Goal: Information Seeking & Learning: Learn about a topic

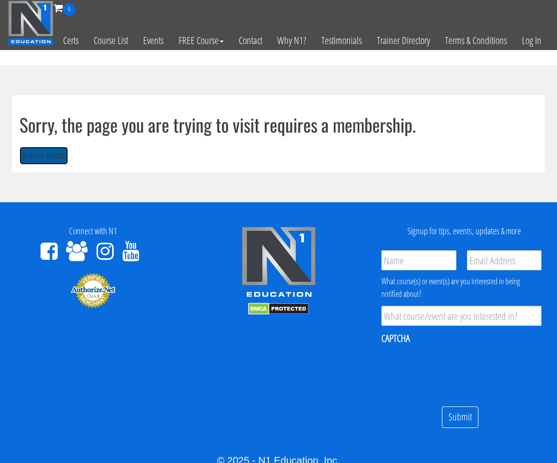
click at [60, 165] on button "Return Home" at bounding box center [44, 156] width 49 height 19
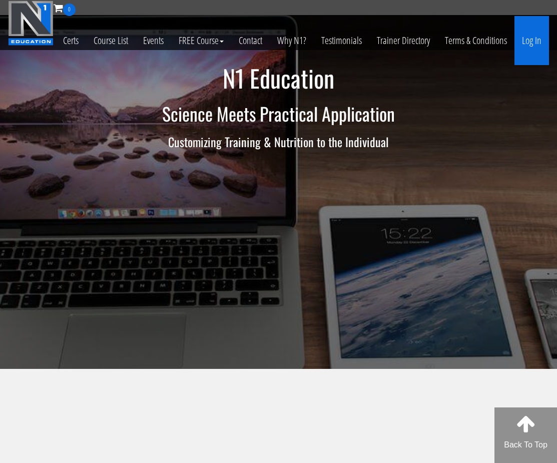
click at [531, 62] on link "Log In" at bounding box center [532, 40] width 35 height 49
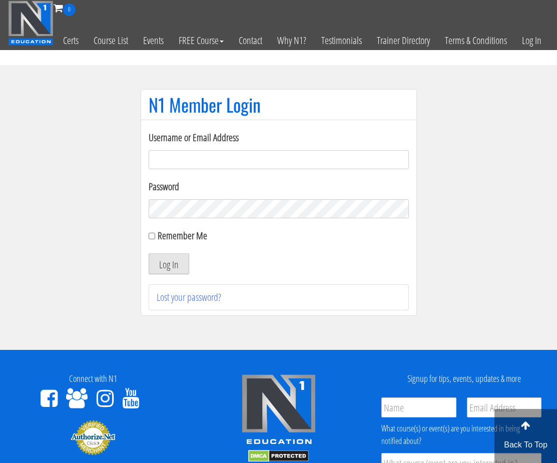
type input "c.matagrano@gmail.com"
click at [166, 274] on button "Log In" at bounding box center [169, 263] width 41 height 21
click at [172, 274] on button "Log In" at bounding box center [169, 263] width 41 height 21
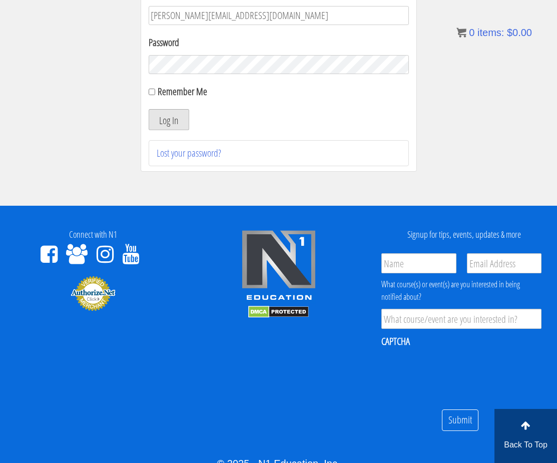
scroll to position [141, 0]
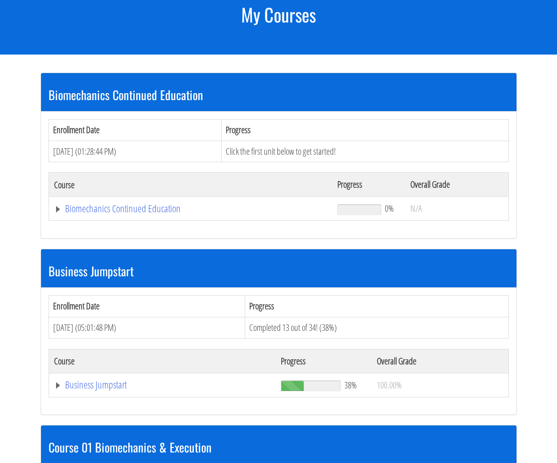
scroll to position [150, 0]
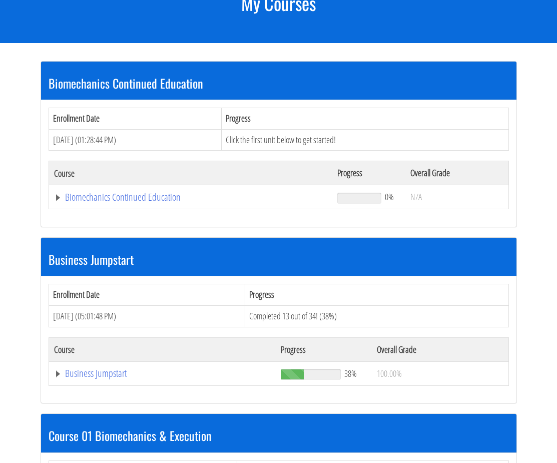
click at [142, 206] on td "Biomechanics Continued Education" at bounding box center [191, 197] width 284 height 24
click at [145, 202] on link "Biomechanics Continued Education" at bounding box center [191, 197] width 274 height 10
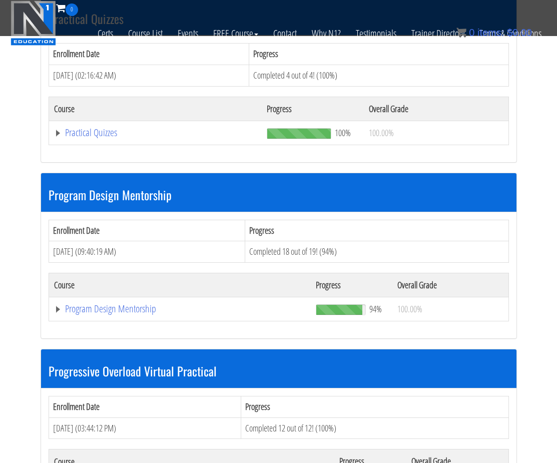
scroll to position [1302, 0]
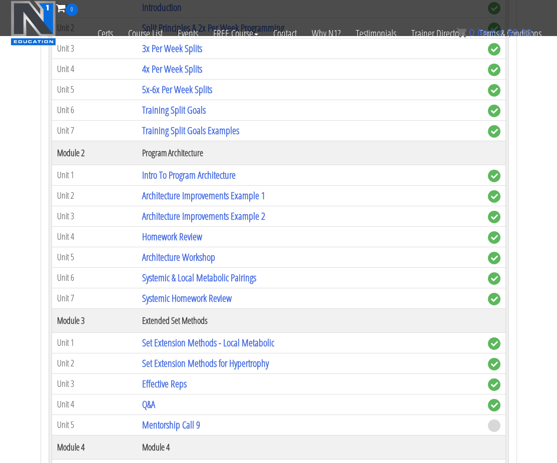
scroll to position [1903, 0]
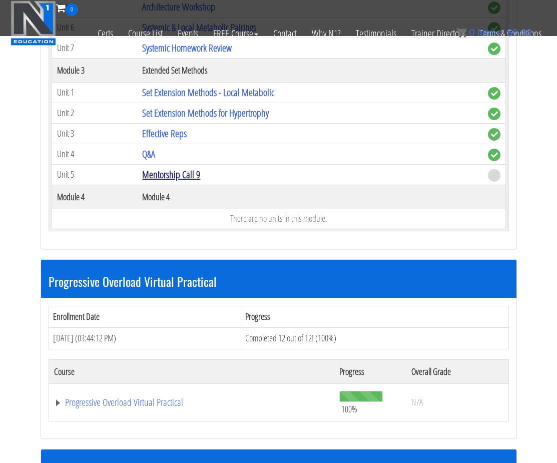
click at [171, 176] on link "Mentorship Call 9" at bounding box center [171, 175] width 58 height 14
click at [177, 93] on link "Set Extension Methods - Local Metabolic" at bounding box center [208, 93] width 132 height 14
